Goal: Task Accomplishment & Management: Complete application form

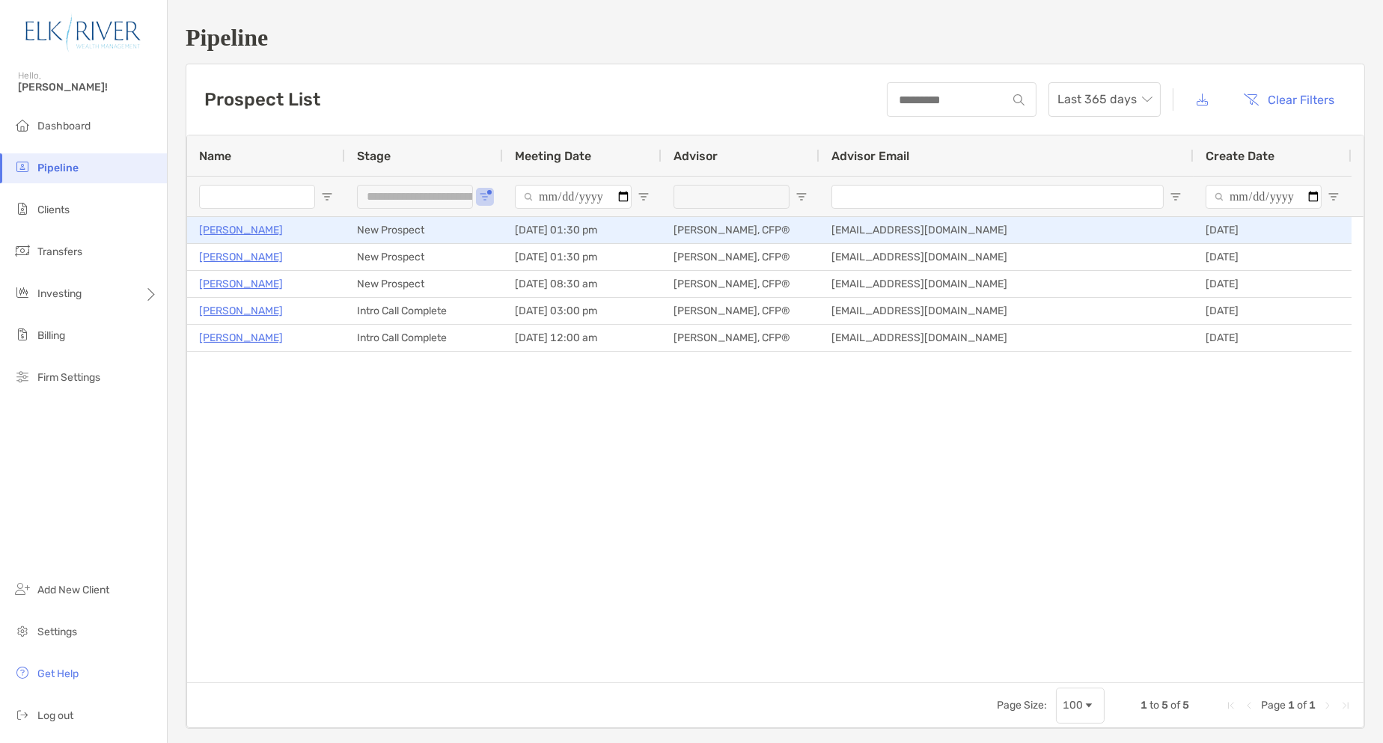
click at [223, 233] on p "[PERSON_NAME]" at bounding box center [241, 230] width 84 height 19
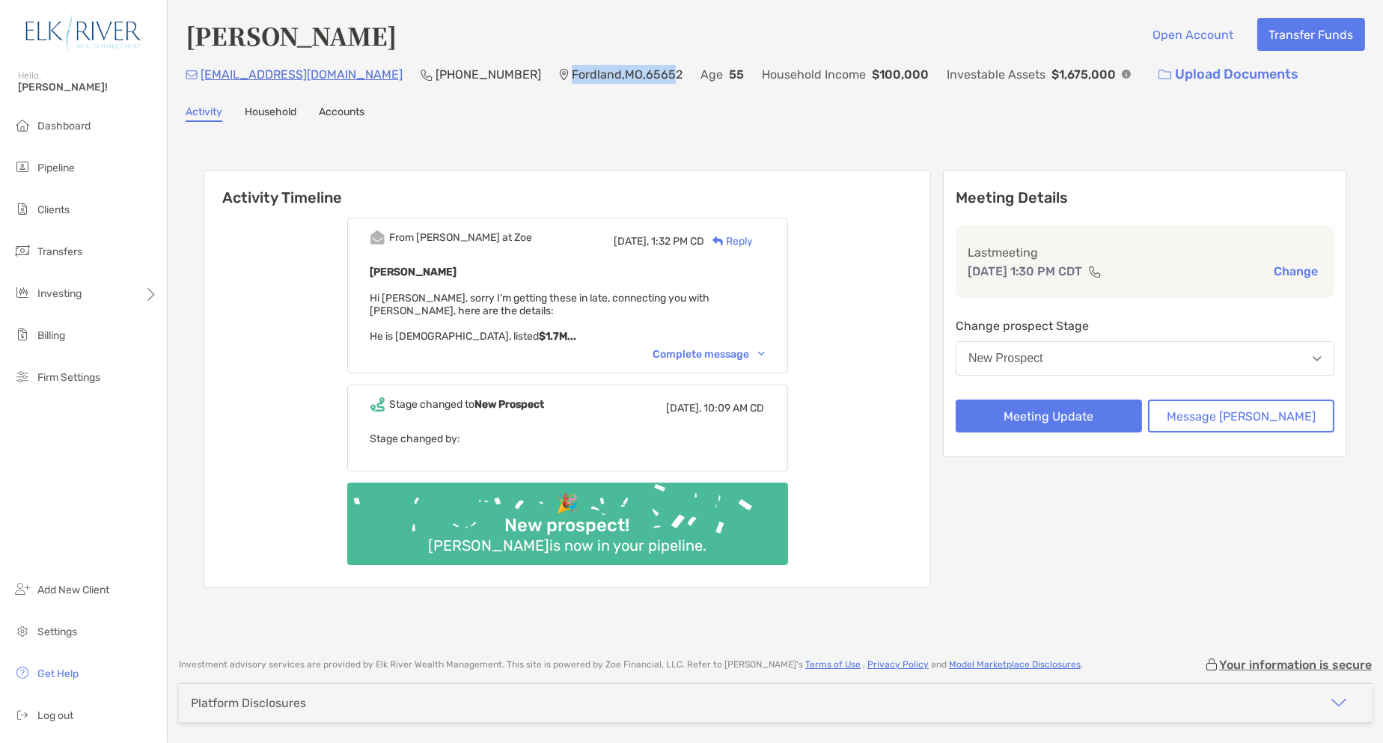
drag, startPoint x: 611, startPoint y: 76, endPoint x: 504, endPoint y: 77, distance: 107.0
click at [572, 77] on p "Fordland , MO , 65652" at bounding box center [627, 74] width 111 height 19
drag, startPoint x: 475, startPoint y: 76, endPoint x: 382, endPoint y: 75, distance: 92.8
click at [382, 75] on div "drgilmore9080@gmail.com (907) 953-9723 Fordland , MO , 65652 Age 55 Household I…" at bounding box center [776, 74] width 1180 height 32
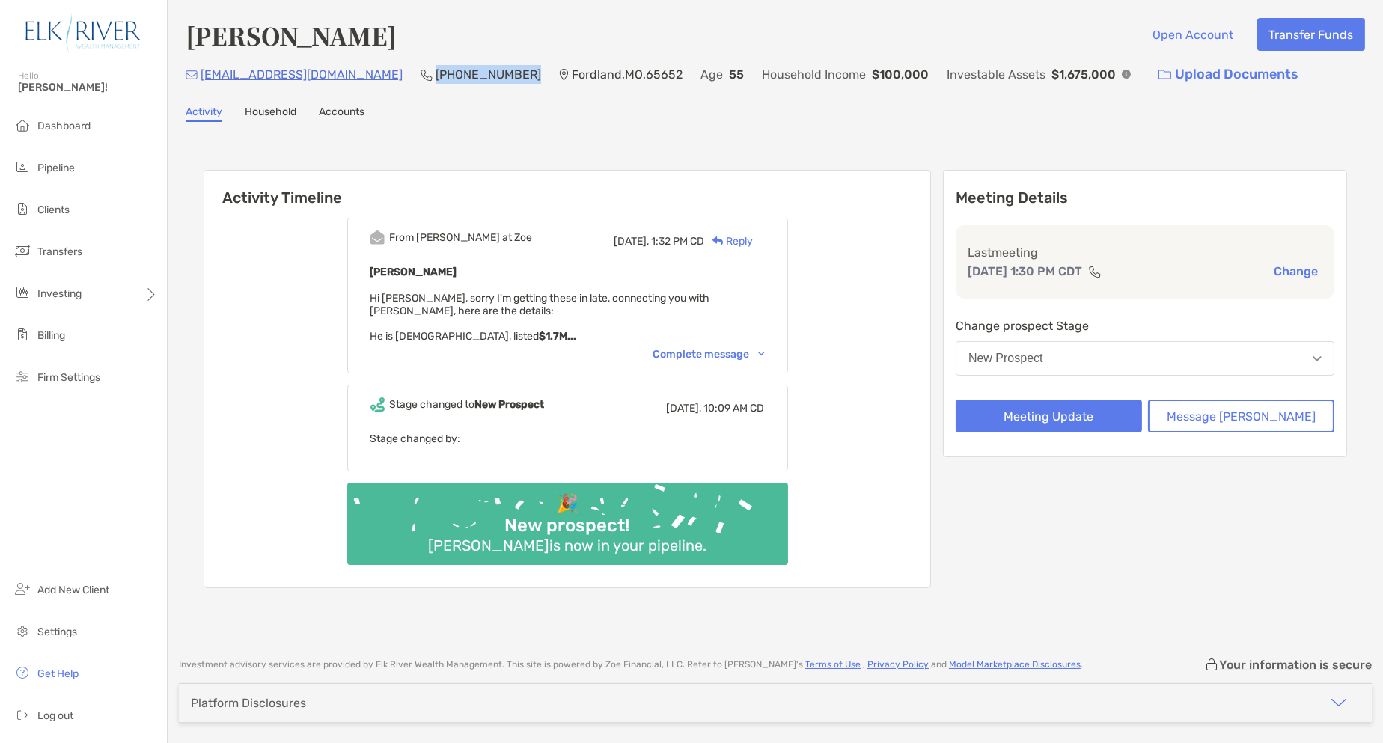
copy p "[PHONE_NUMBER]"
drag, startPoint x: 355, startPoint y: 78, endPoint x: 201, endPoint y: 79, distance: 153.5
click at [201, 79] on div "drgilmore9080@gmail.com (907) 953-9723 Fordland , MO , 65652 Age 55 Household I…" at bounding box center [776, 74] width 1180 height 32
copy p "[EMAIL_ADDRESS][DOMAIN_NAME]"
click at [1201, 418] on button "Message Zoe" at bounding box center [1241, 416] width 186 height 33
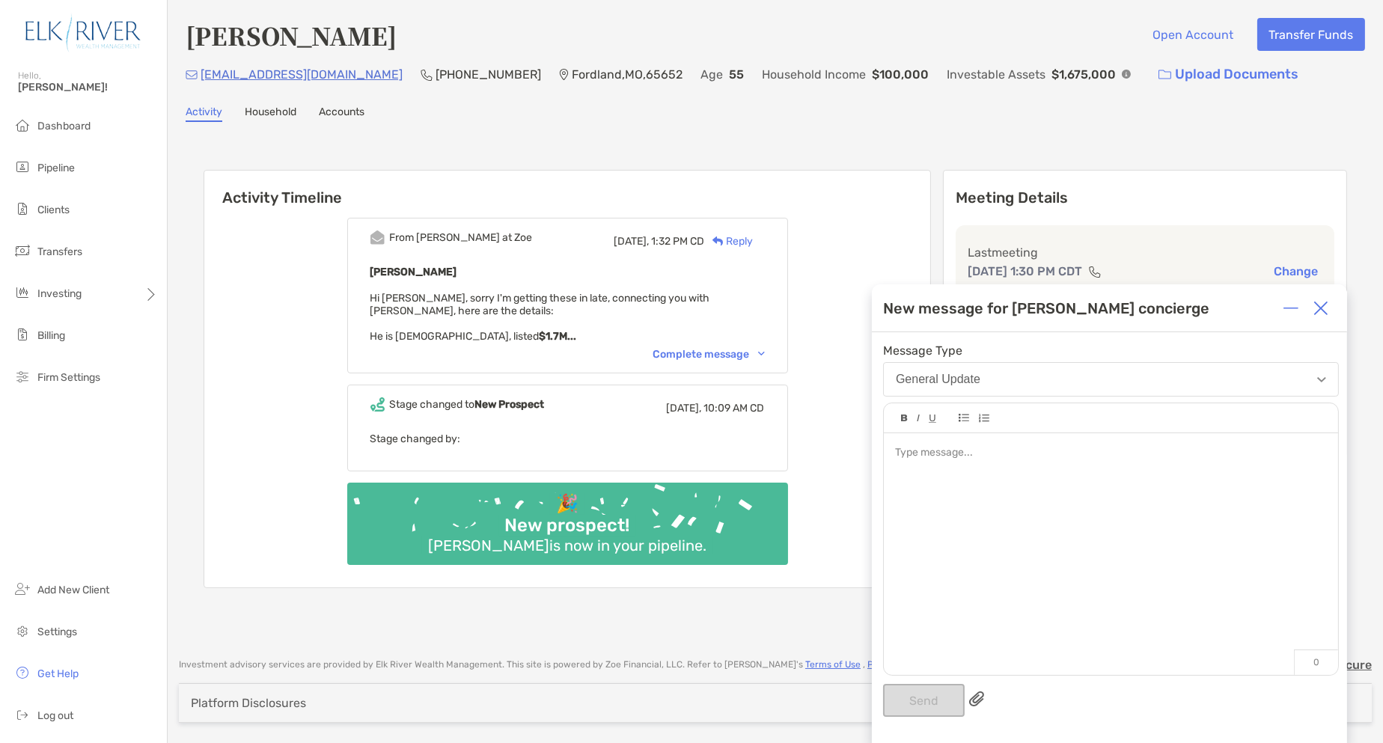
click at [1326, 306] on img at bounding box center [1321, 308] width 15 height 15
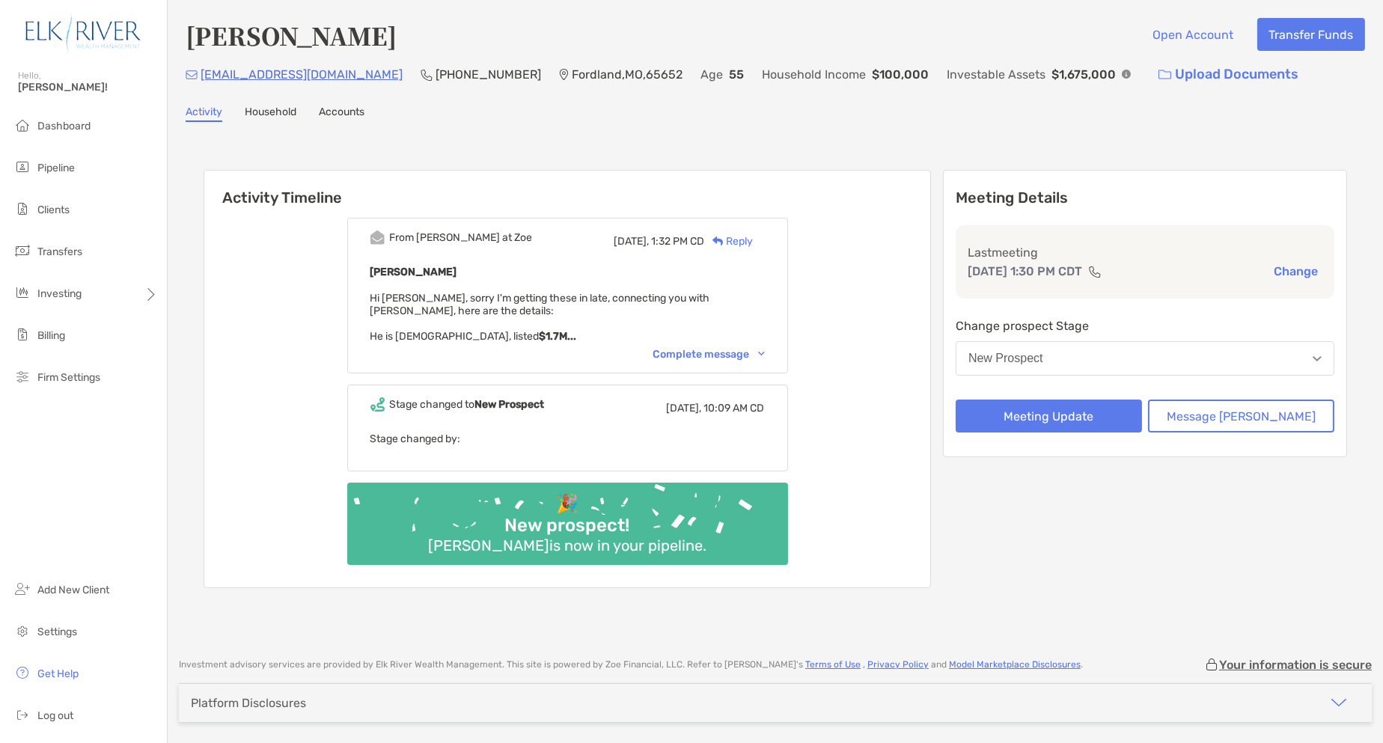
click at [1126, 362] on button "New Prospect" at bounding box center [1145, 358] width 379 height 34
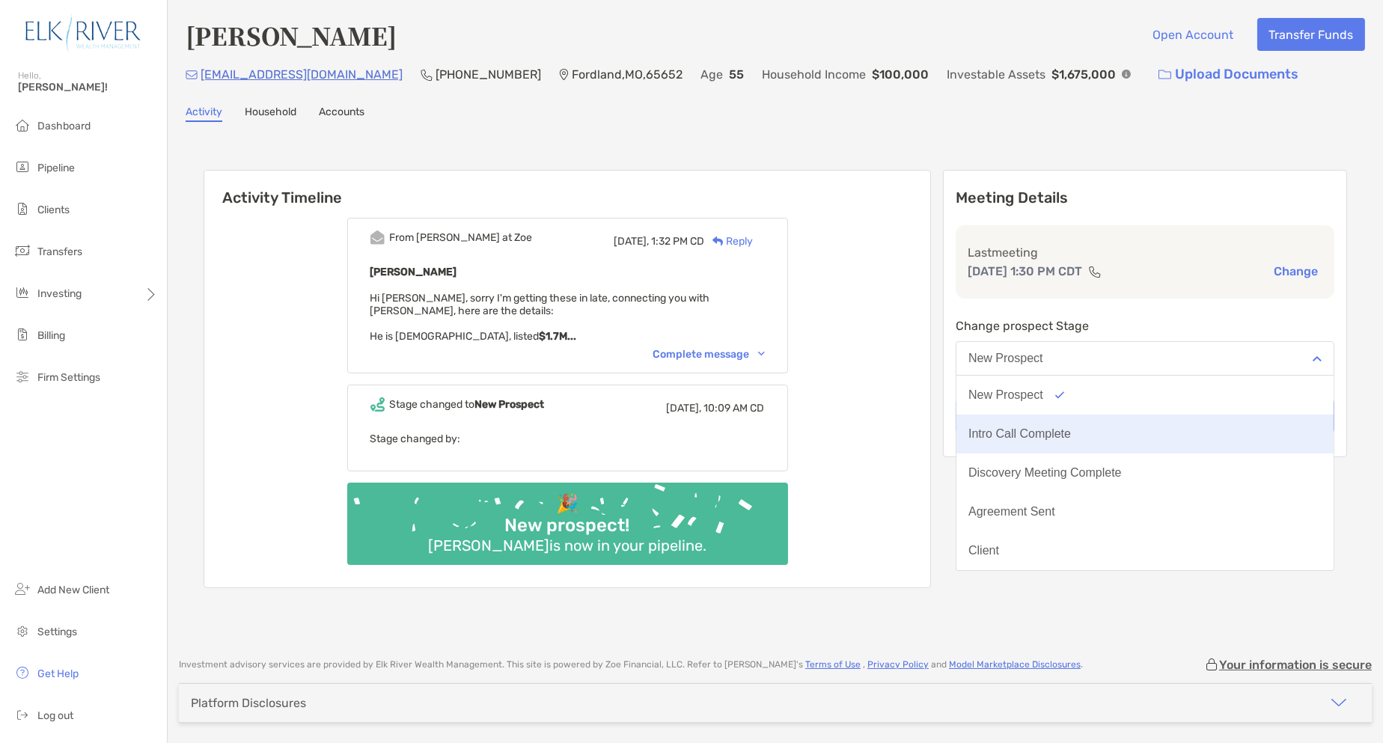
click at [1071, 437] on div "Intro Call Complete" at bounding box center [1020, 433] width 103 height 13
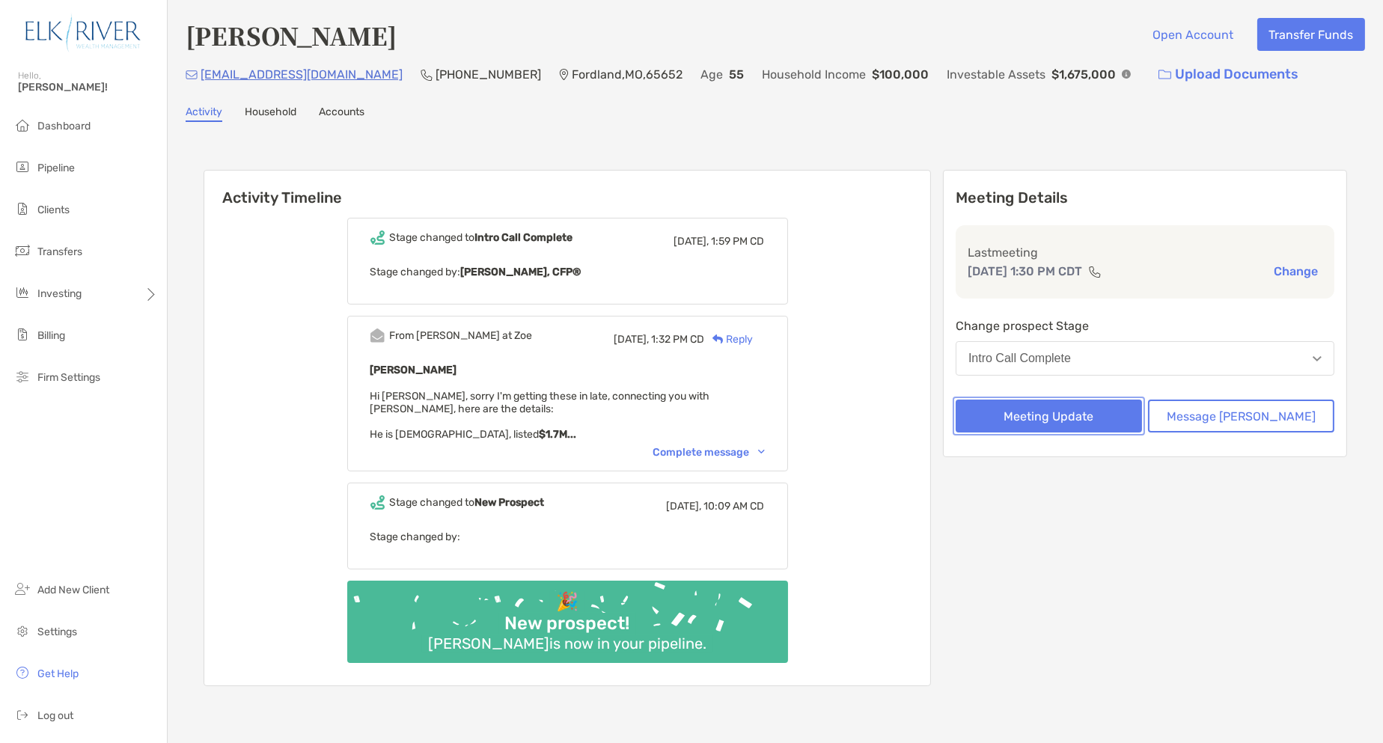
click at [1112, 418] on button "Meeting Update" at bounding box center [1049, 416] width 186 height 33
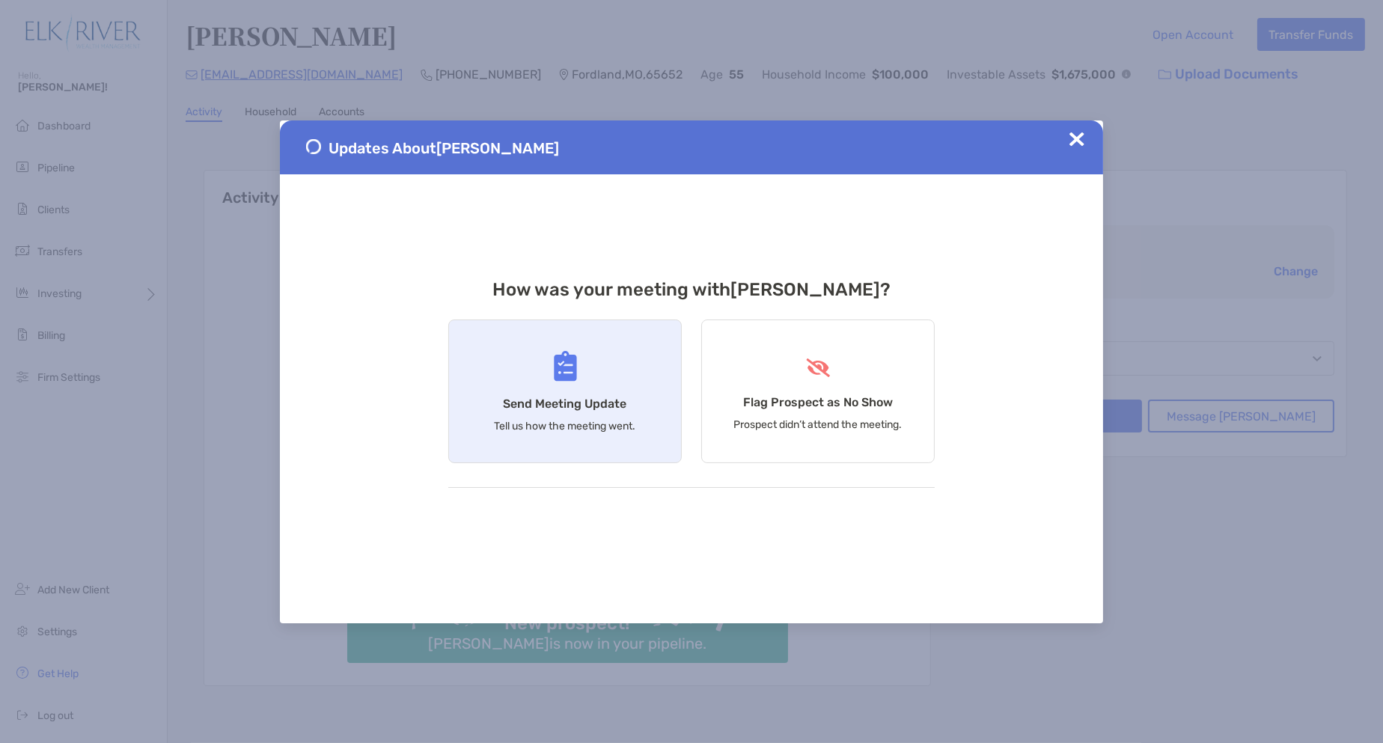
click at [637, 387] on div "Send Meeting Update Tell us how the meeting went." at bounding box center [565, 392] width 234 height 144
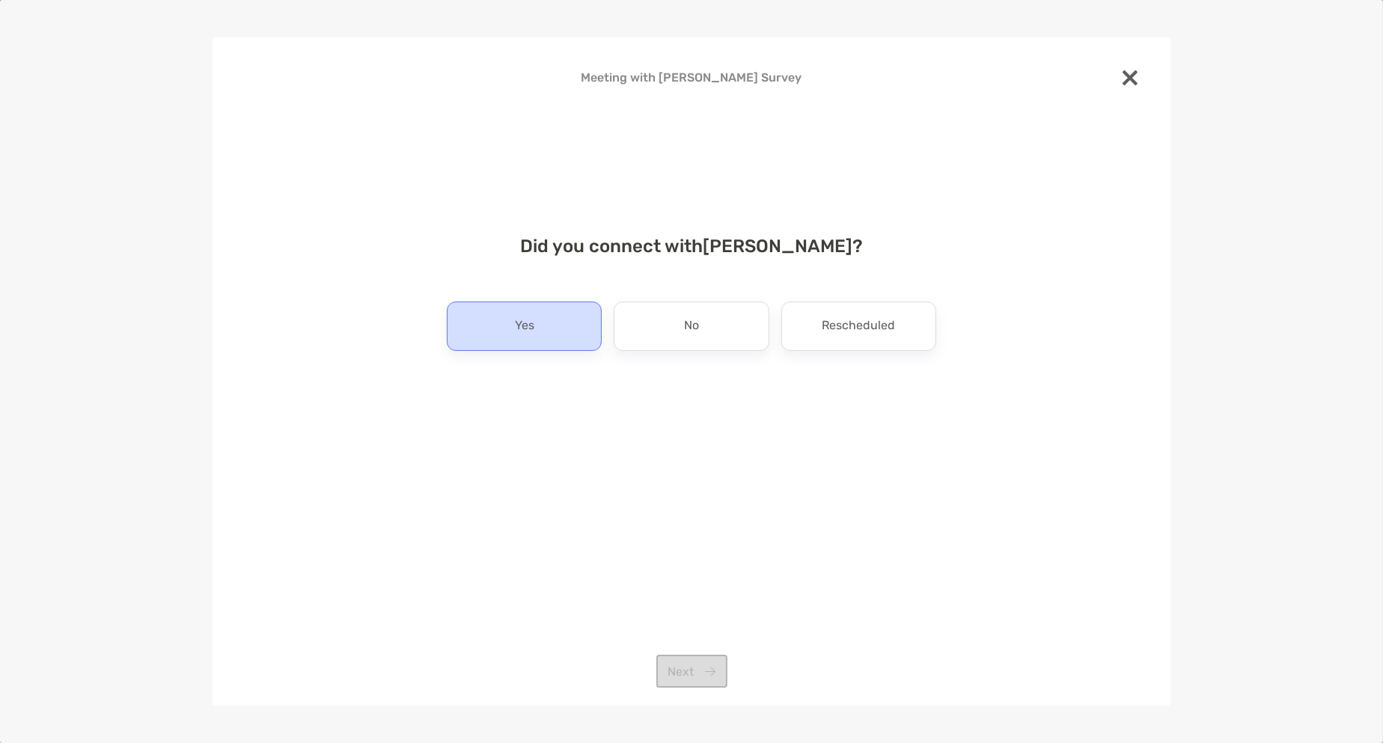
click at [591, 323] on div "Yes" at bounding box center [524, 326] width 155 height 49
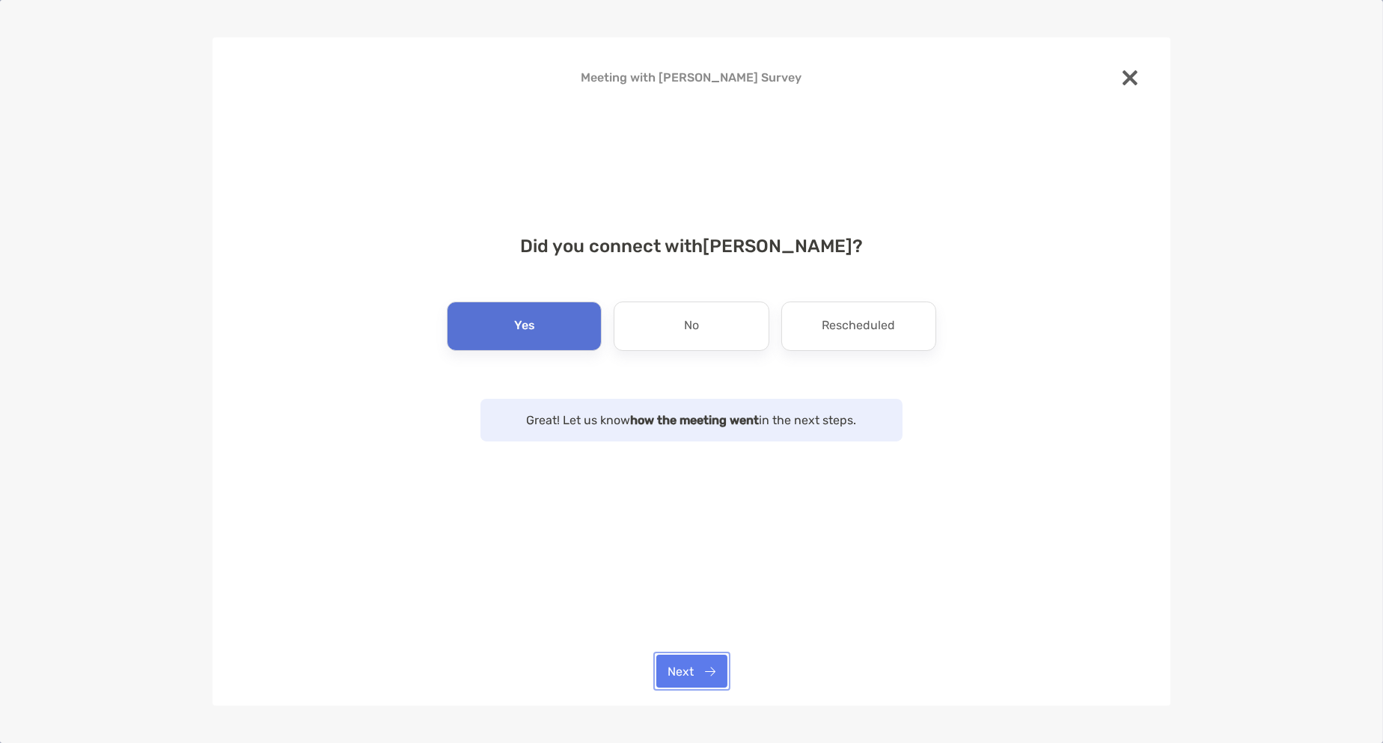
click at [685, 668] on button "Next" at bounding box center [691, 671] width 71 height 33
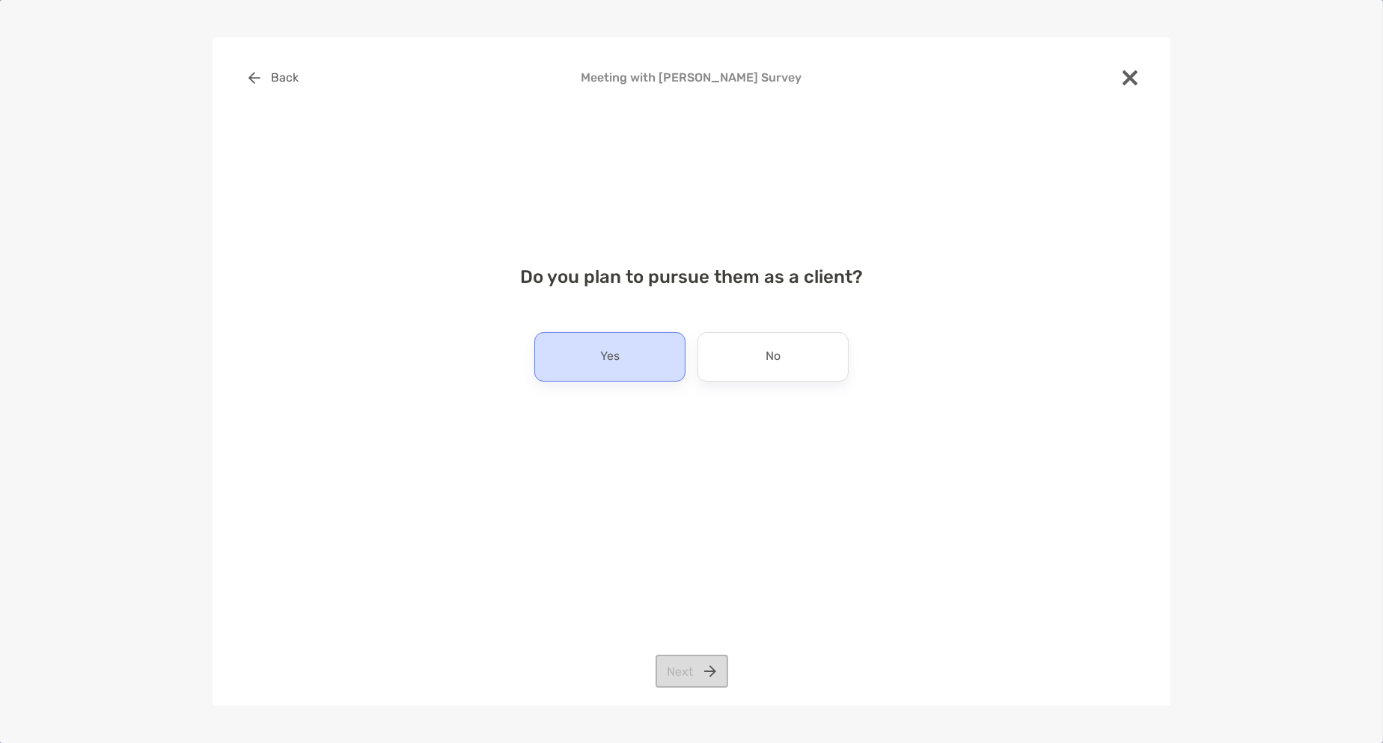
click at [680, 360] on div "Yes" at bounding box center [609, 356] width 151 height 49
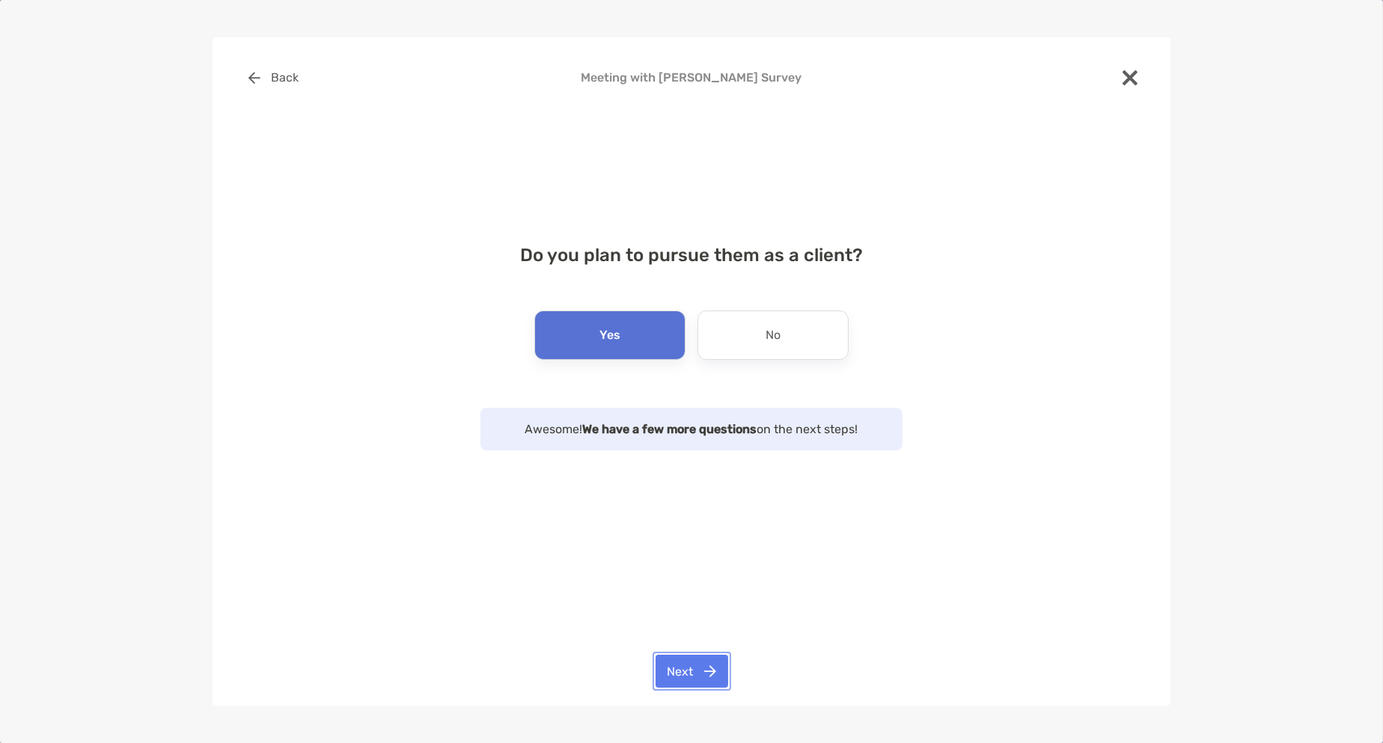
click at [707, 674] on button "Next" at bounding box center [692, 671] width 73 height 33
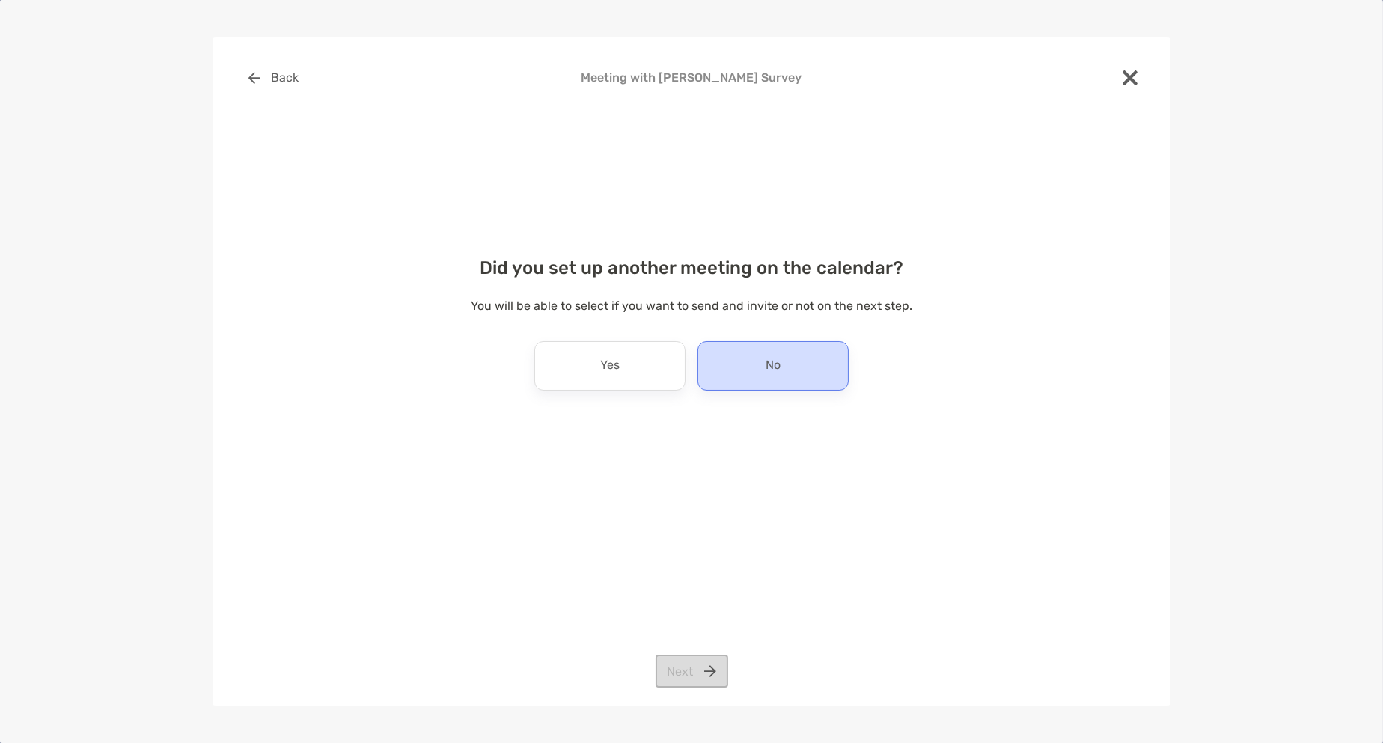
click at [737, 365] on div "No" at bounding box center [773, 365] width 151 height 49
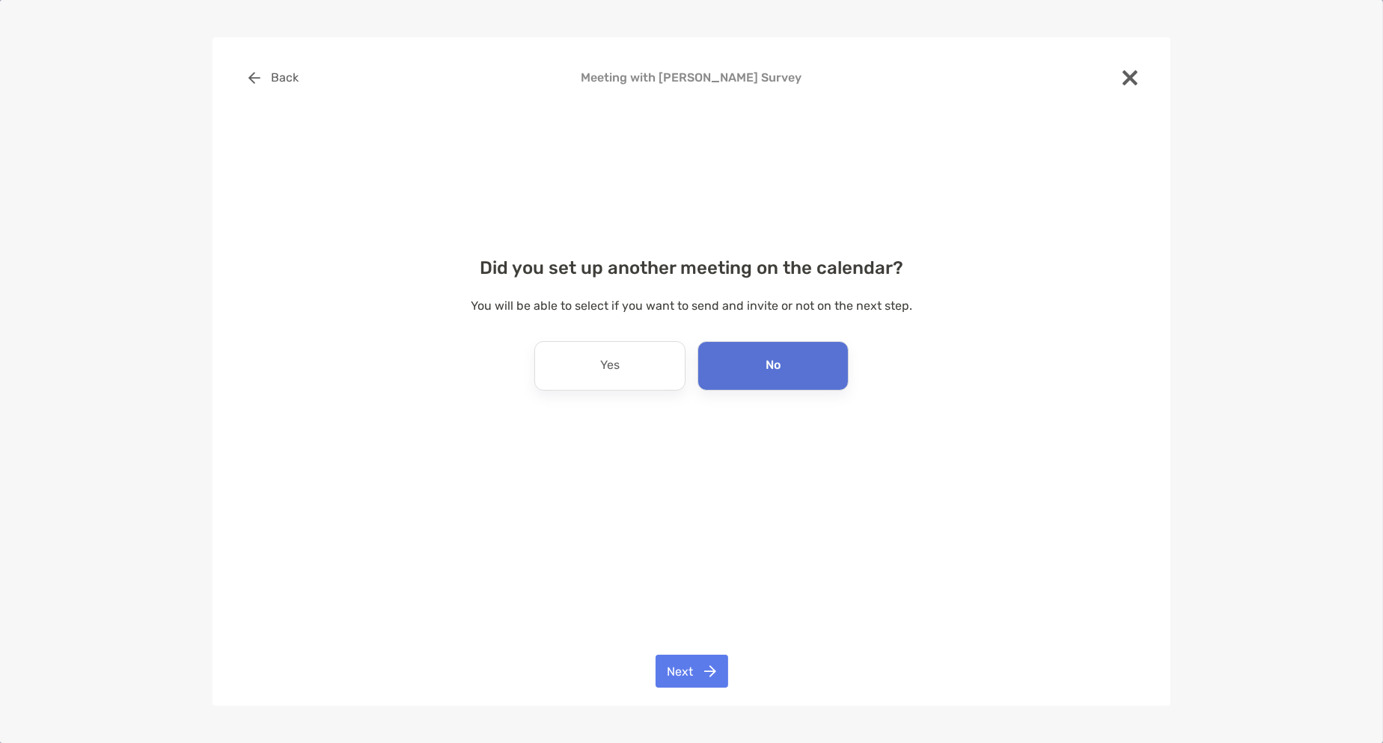
click at [694, 697] on div "Back Meeting with Dane Gilmore Survey Did you set up another meeting on the cal…" at bounding box center [692, 371] width 958 height 669
click at [701, 683] on button "Next" at bounding box center [692, 671] width 73 height 33
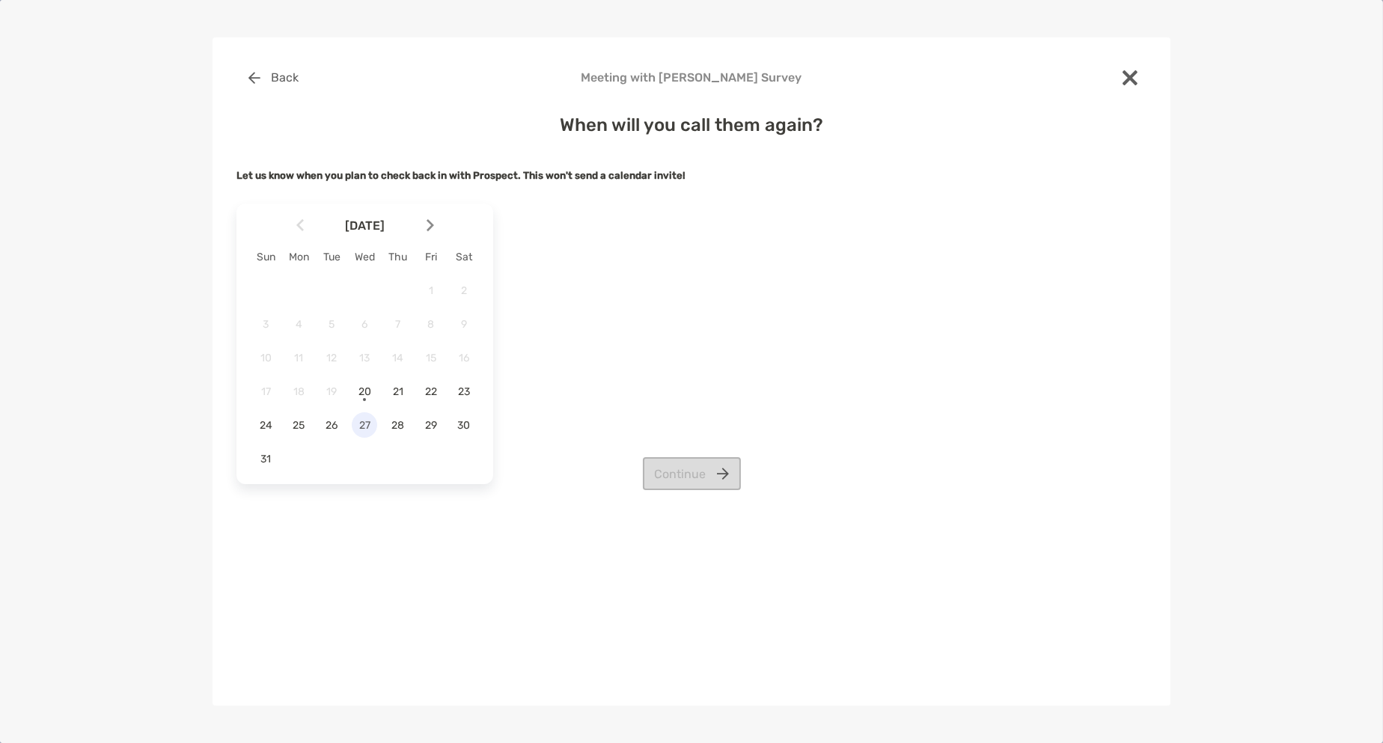
click at [355, 420] on span "27" at bounding box center [364, 425] width 25 height 13
click at [668, 481] on button "Continue" at bounding box center [692, 473] width 98 height 33
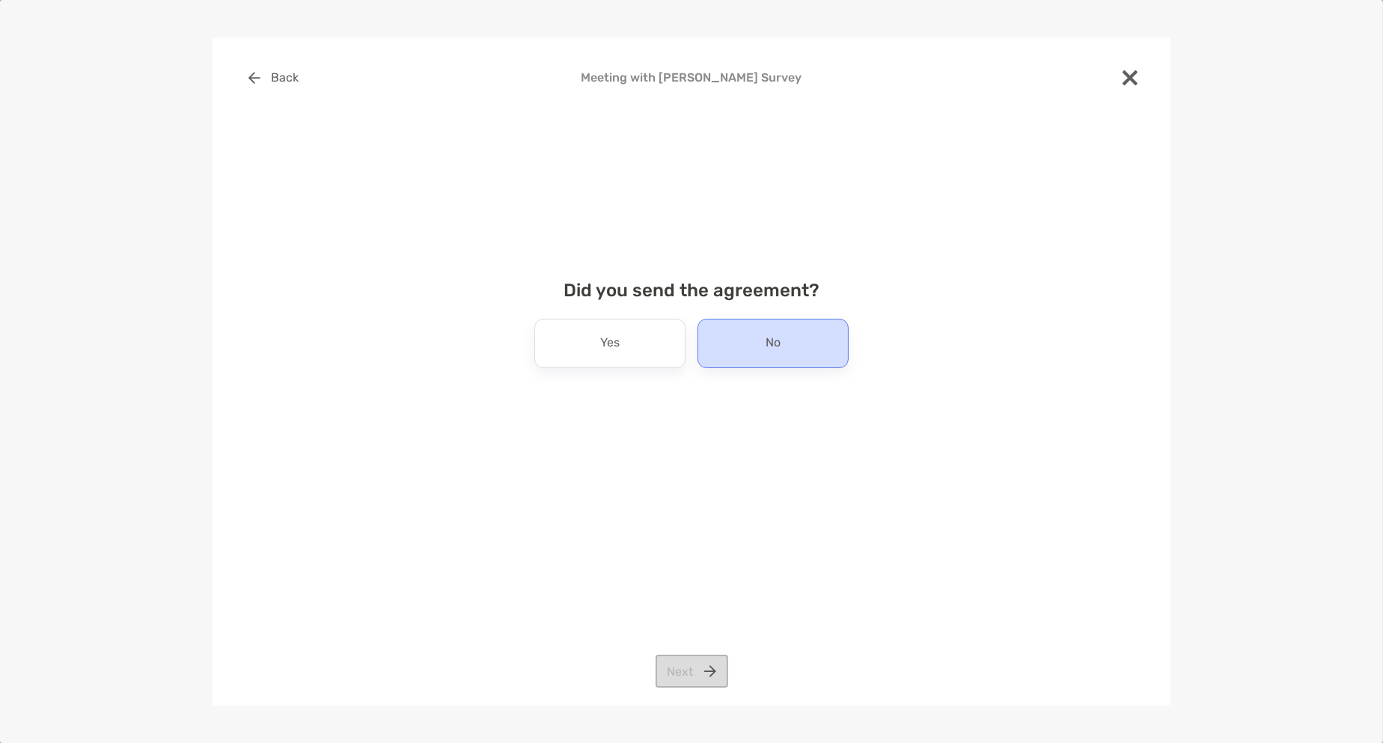
click at [737, 337] on div "No" at bounding box center [773, 343] width 151 height 49
click at [699, 673] on button "Next" at bounding box center [692, 671] width 73 height 33
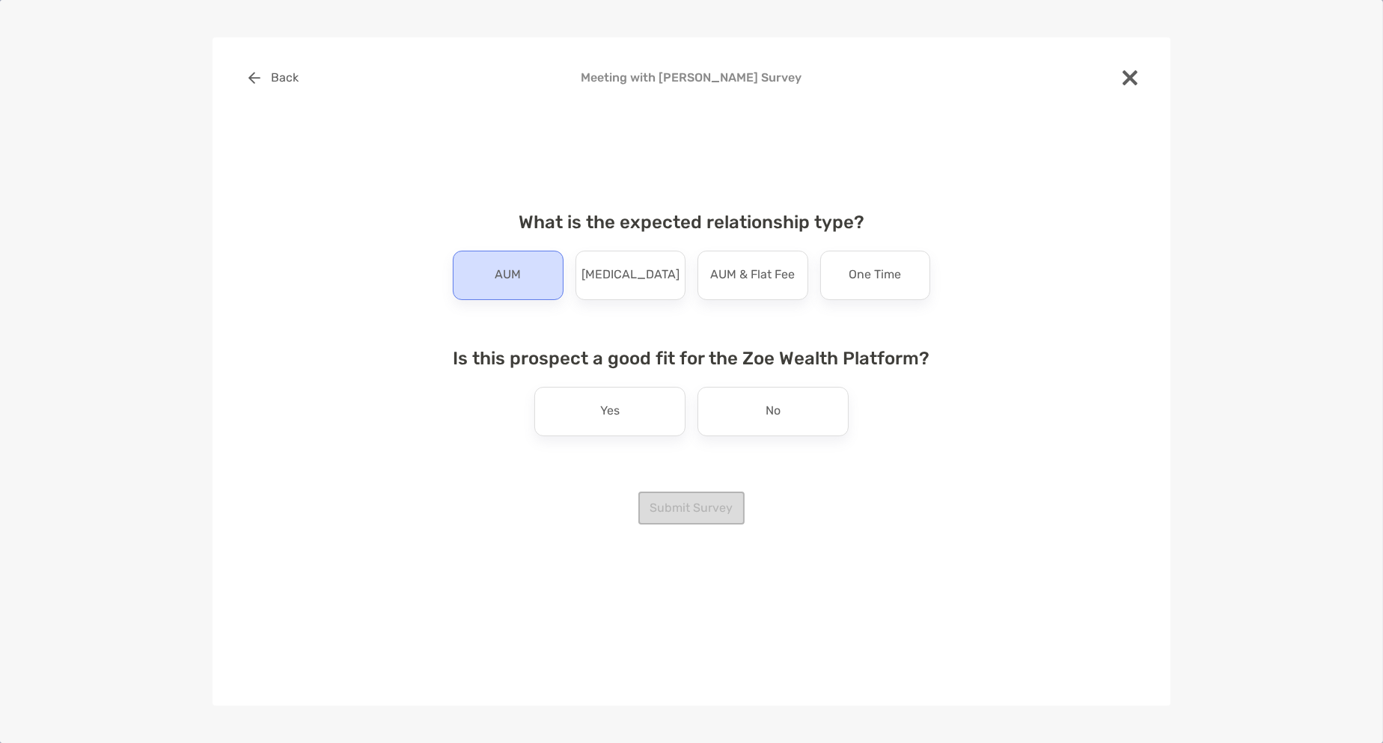
click at [551, 288] on div "AUM" at bounding box center [508, 275] width 111 height 49
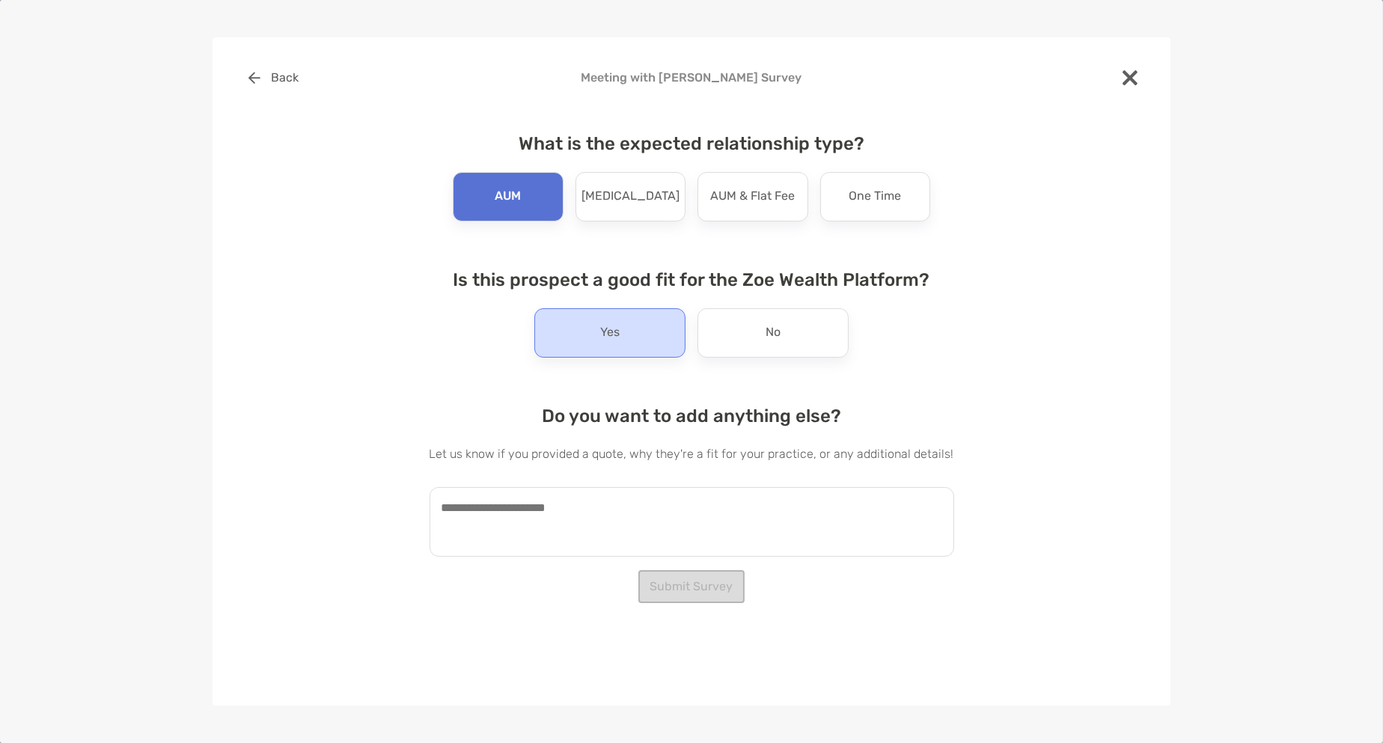
click at [630, 330] on div "Yes" at bounding box center [609, 332] width 151 height 49
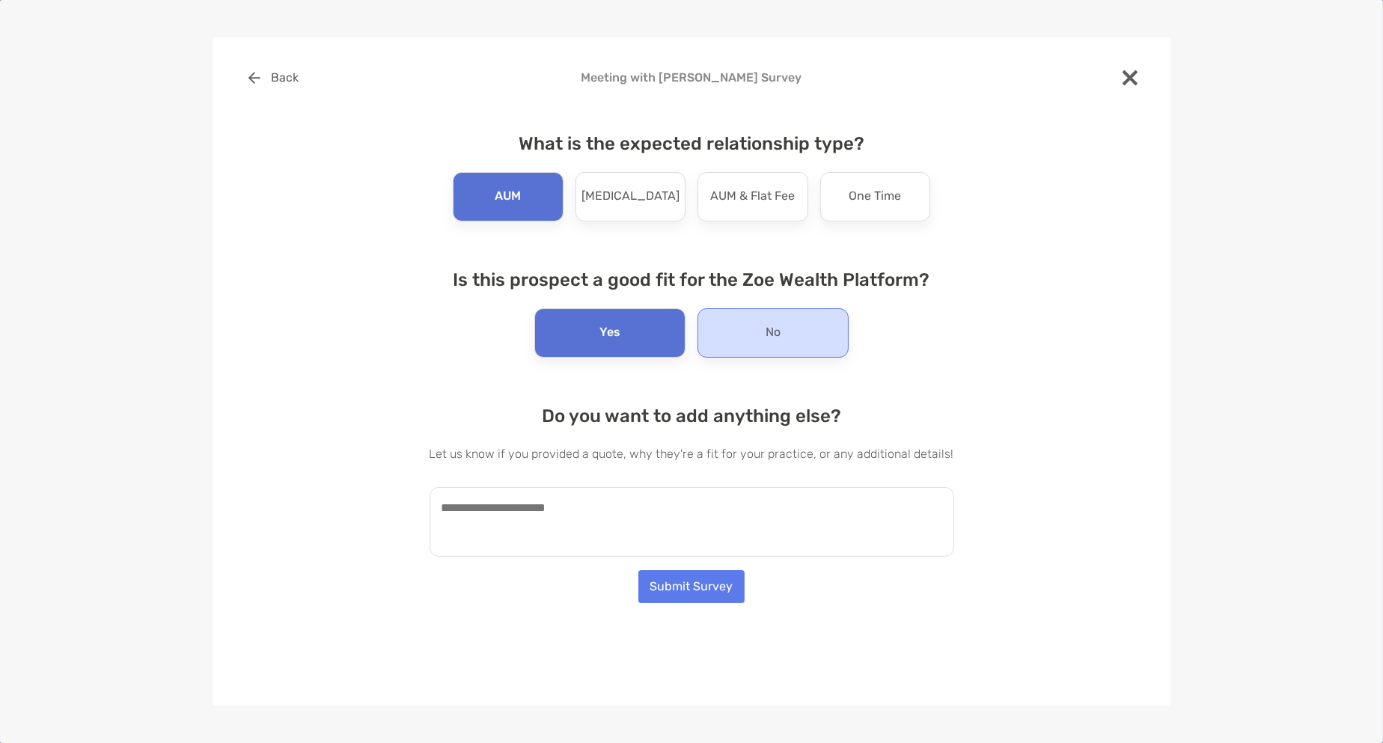
click at [740, 350] on div "No" at bounding box center [773, 332] width 151 height 49
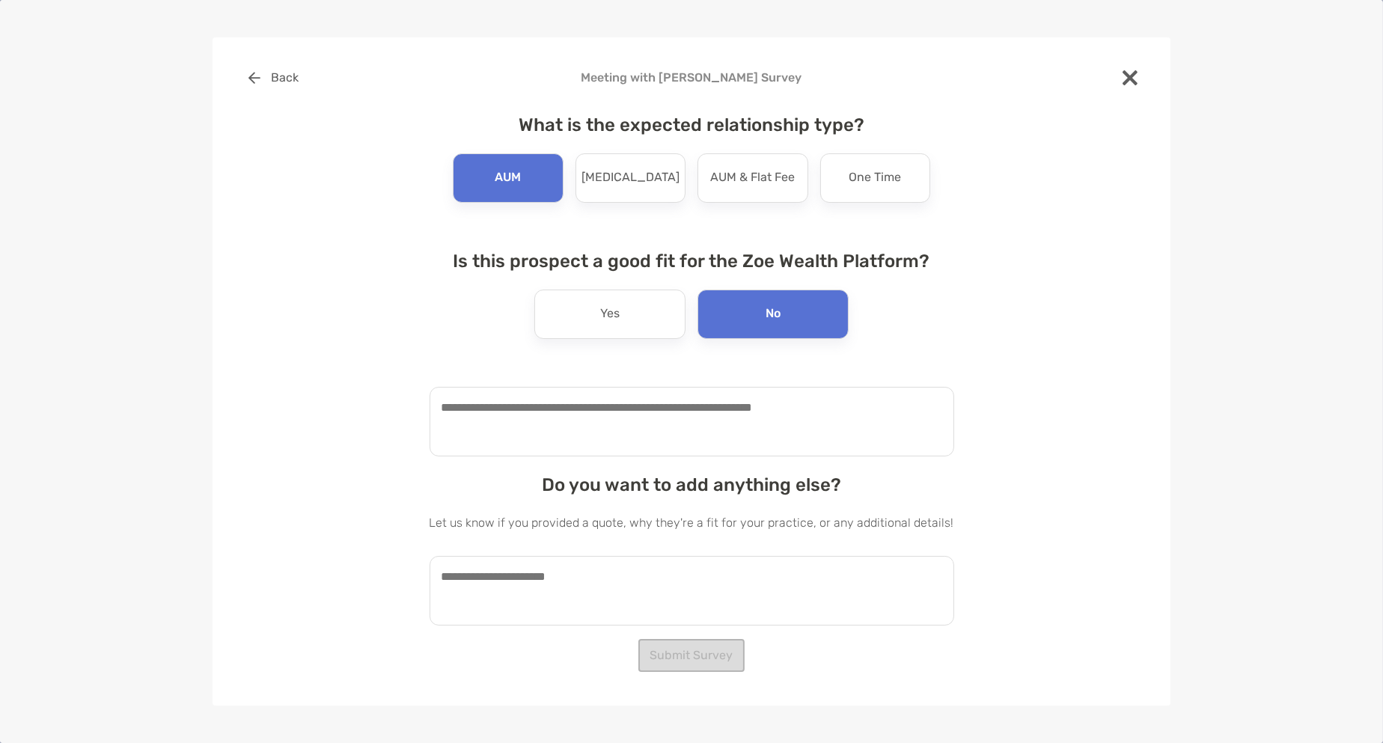
click at [701, 436] on textarea at bounding box center [692, 422] width 525 height 70
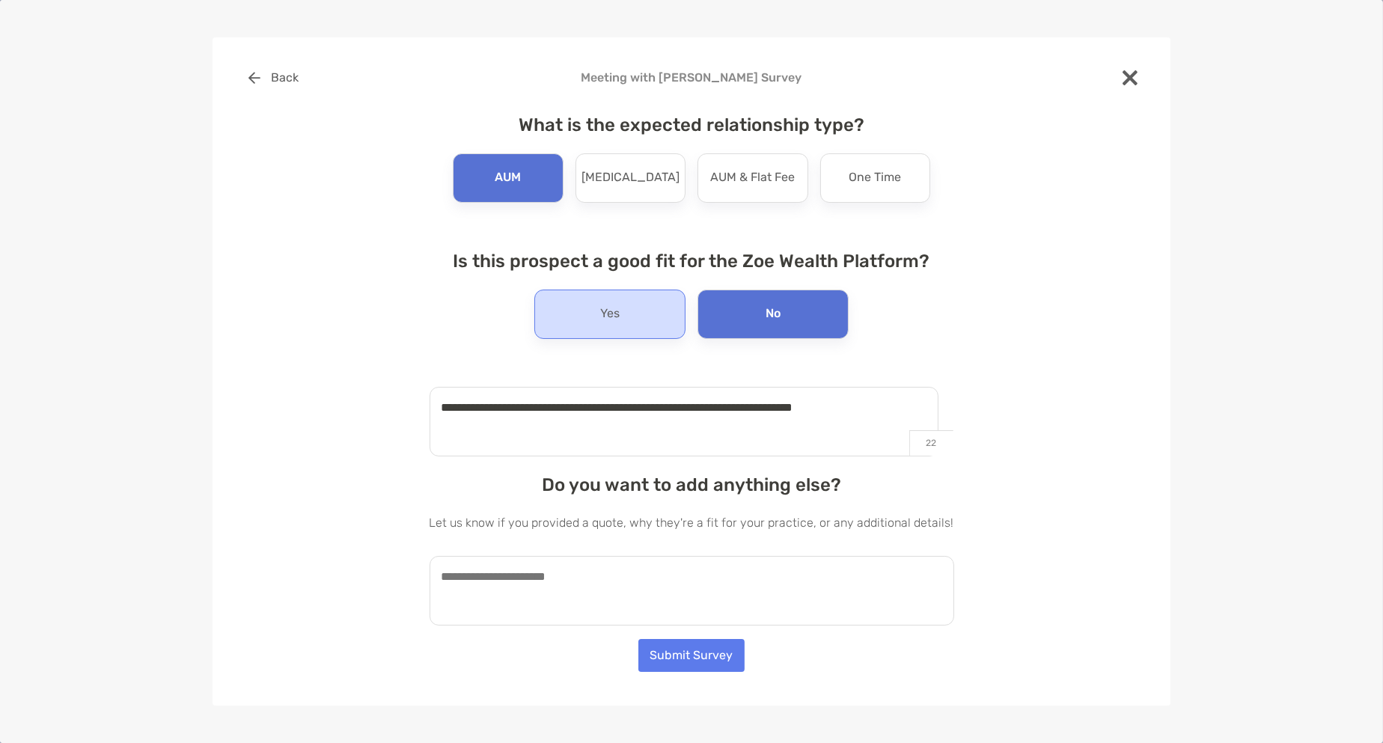
type textarea "**********"
click at [615, 308] on p "Yes" at bounding box center [609, 314] width 19 height 24
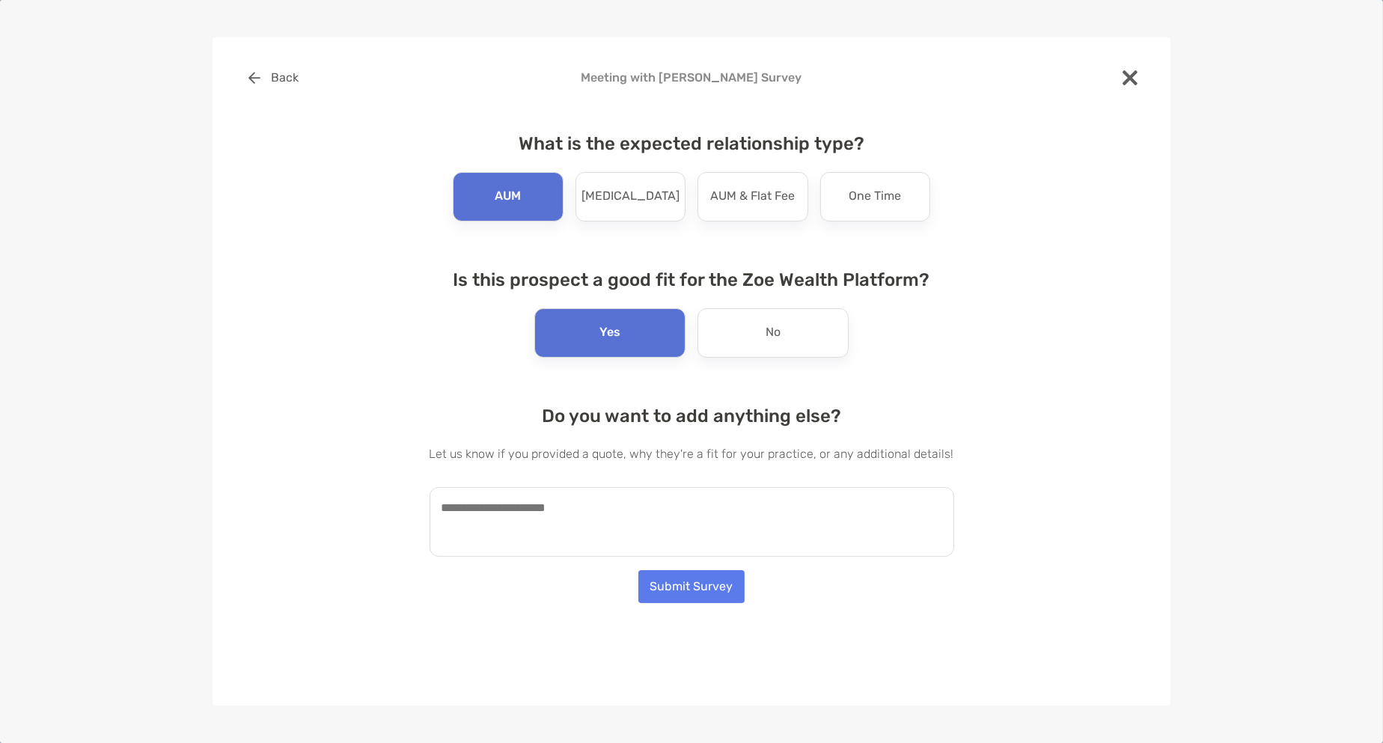
click at [633, 514] on textarea at bounding box center [692, 522] width 525 height 70
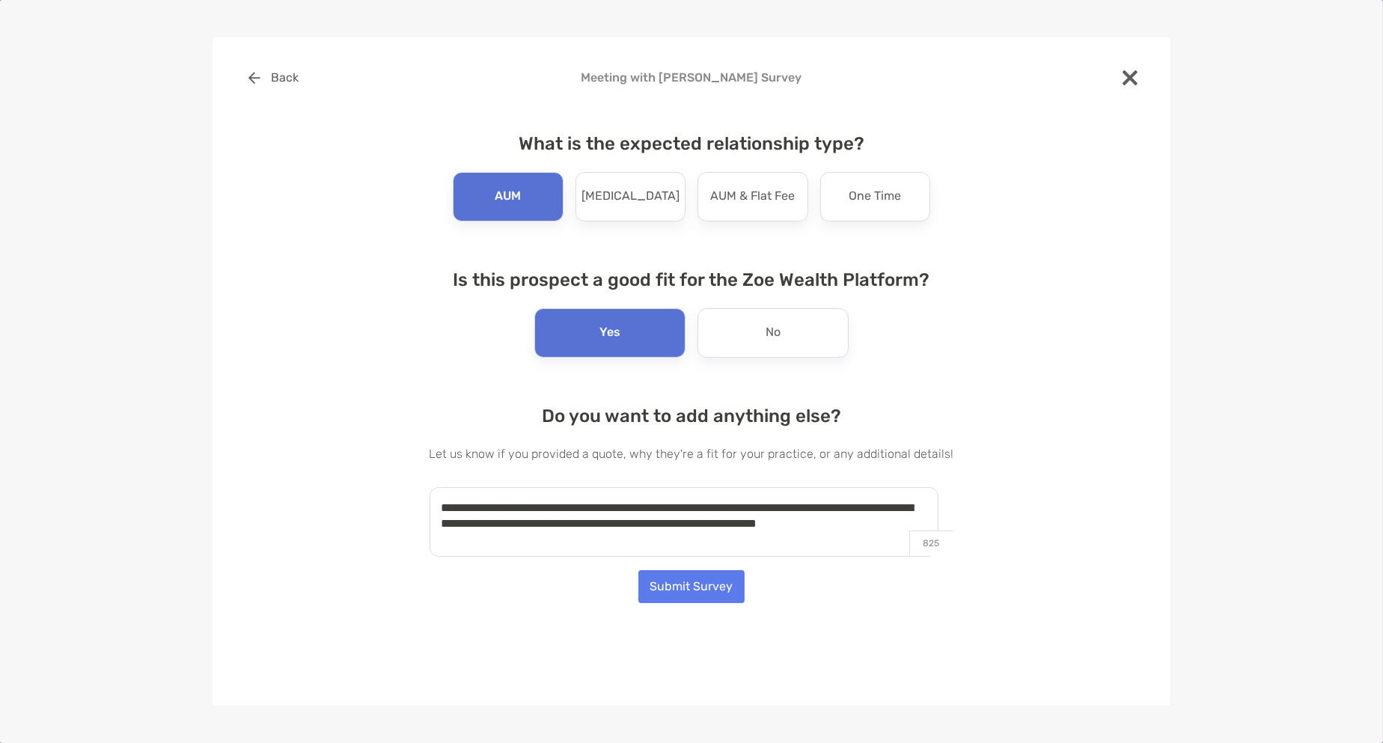
type textarea "**********"
click at [689, 597] on button "Submit Survey" at bounding box center [692, 586] width 106 height 33
